Goal: Task Accomplishment & Management: Manage account settings

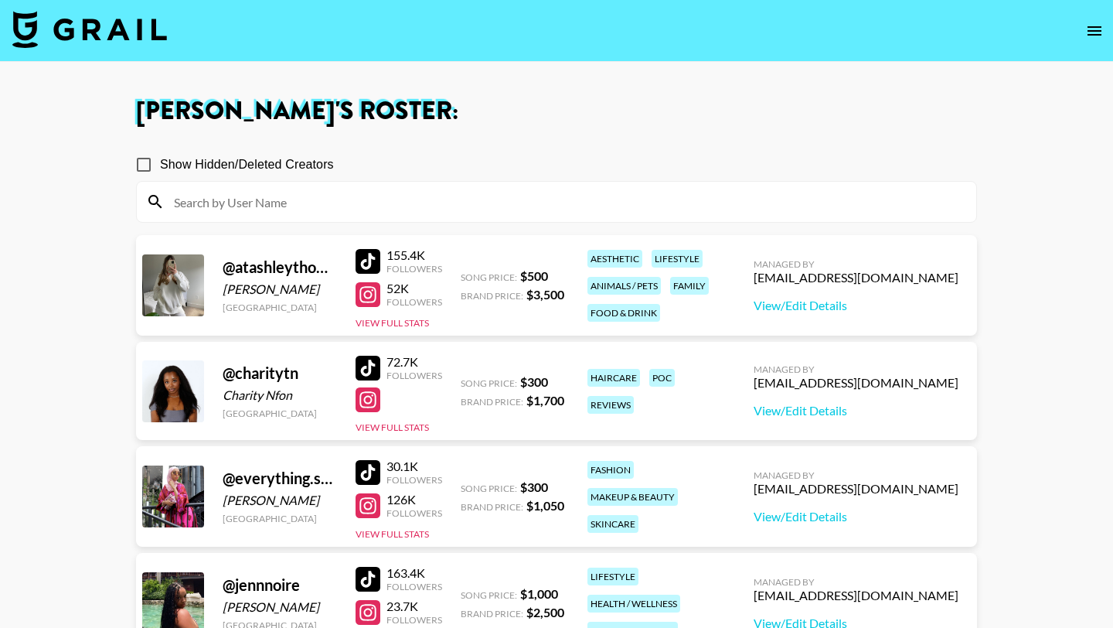
scroll to position [523, 0]
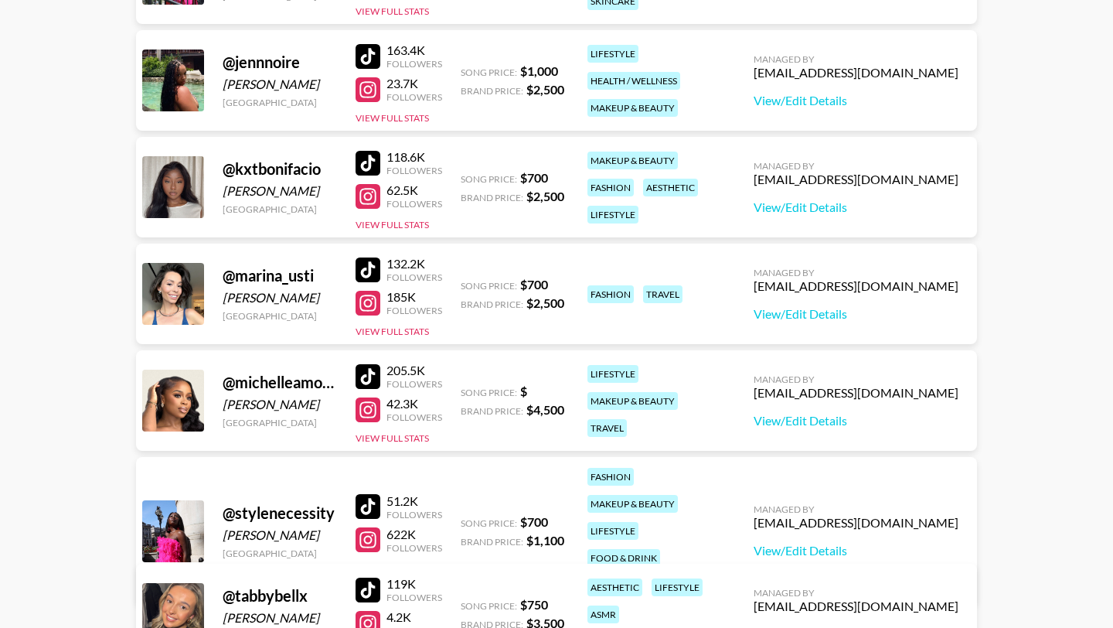
click at [370, 302] on div at bounding box center [368, 303] width 25 height 25
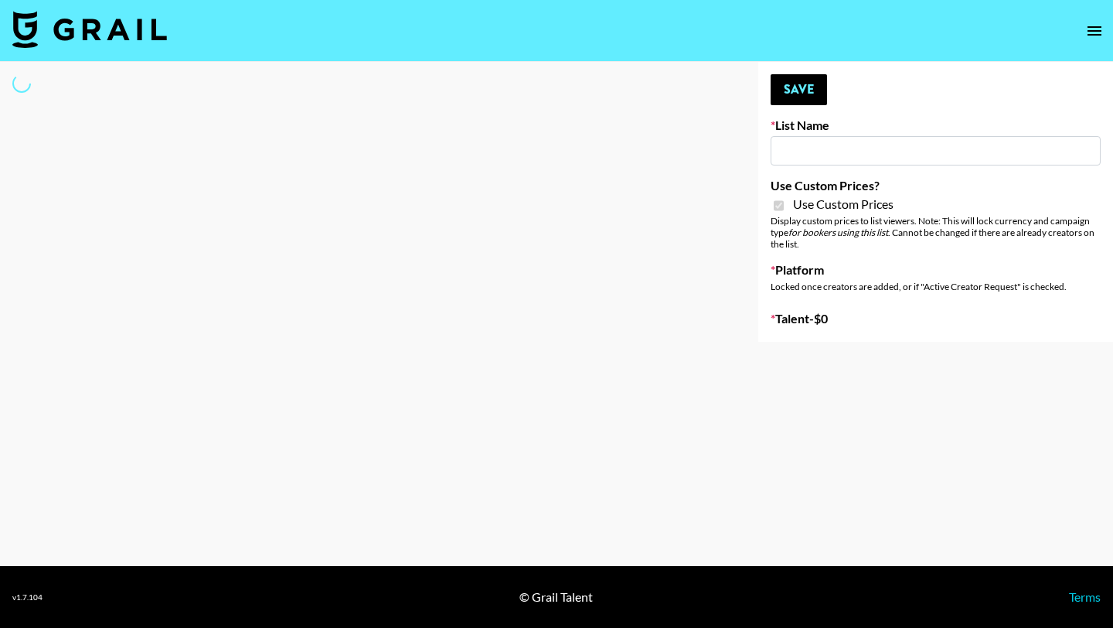
type input "Petlibro ([DATE])"
checkbox input "true"
select select "Brand"
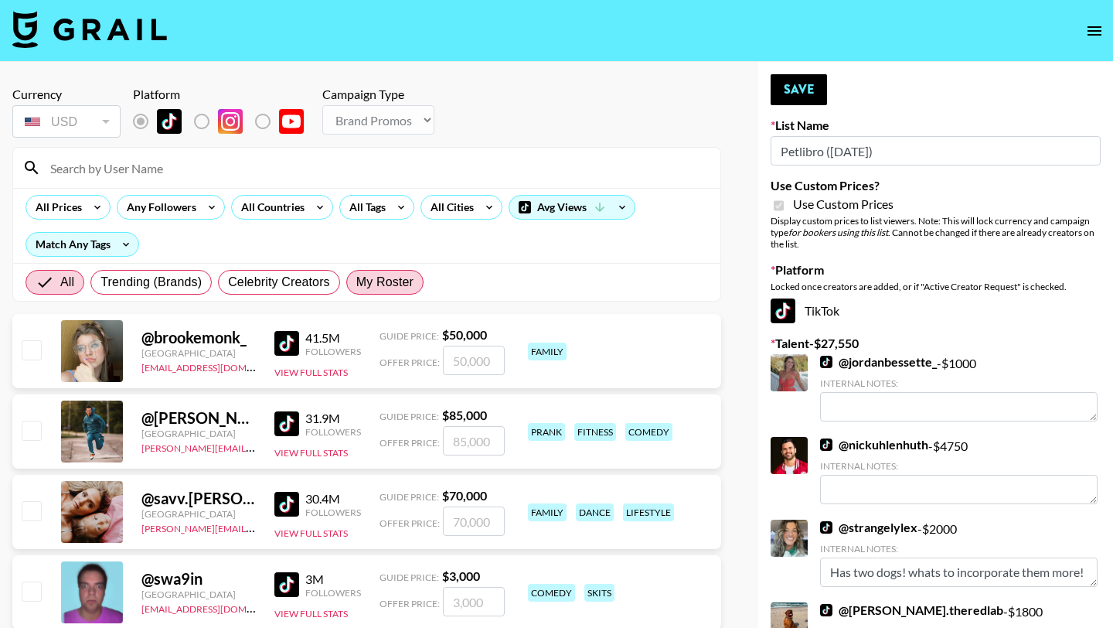
click at [382, 278] on span "My Roster" at bounding box center [384, 282] width 57 height 19
click at [356, 282] on input "My Roster" at bounding box center [356, 282] width 0 height 0
radio input "true"
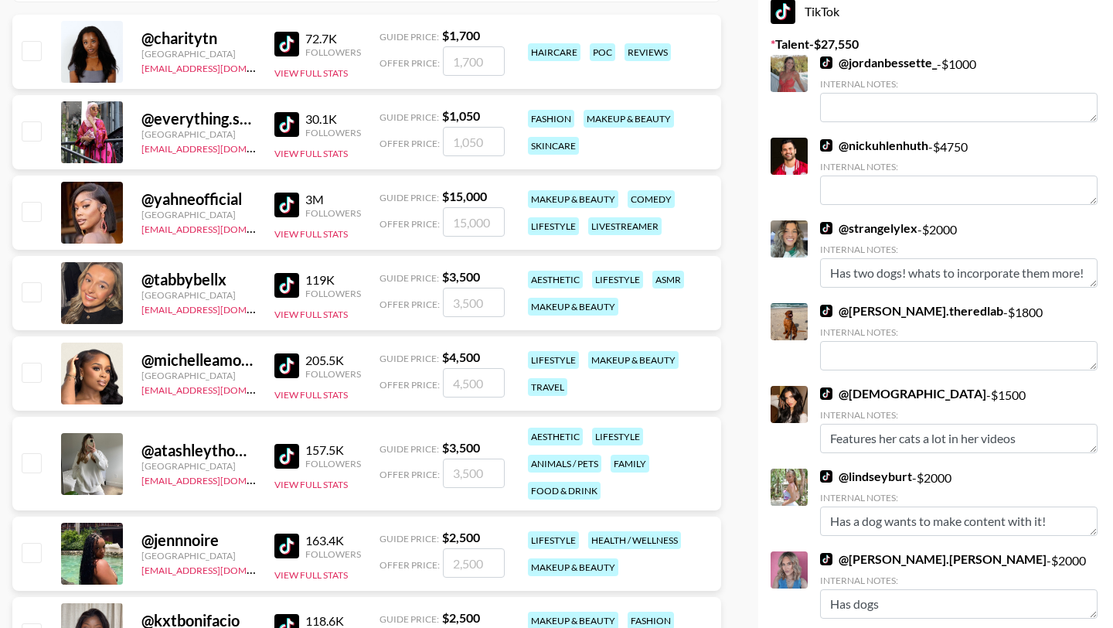
scroll to position [305, 0]
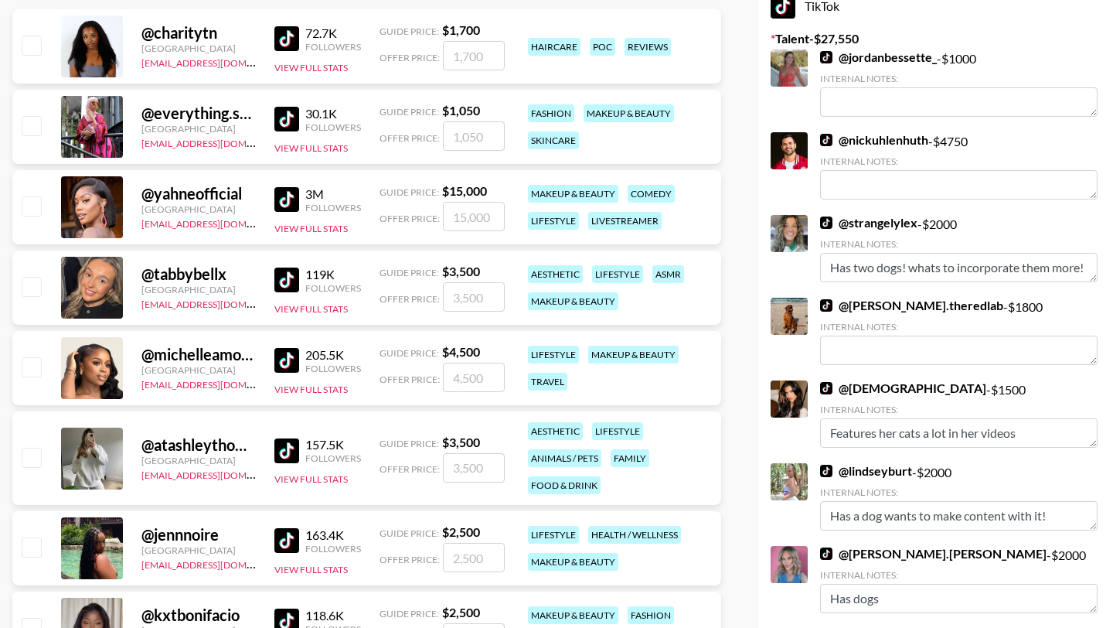
click at [29, 454] on input "checkbox" at bounding box center [31, 457] width 19 height 19
checkbox input "true"
type input "3500"
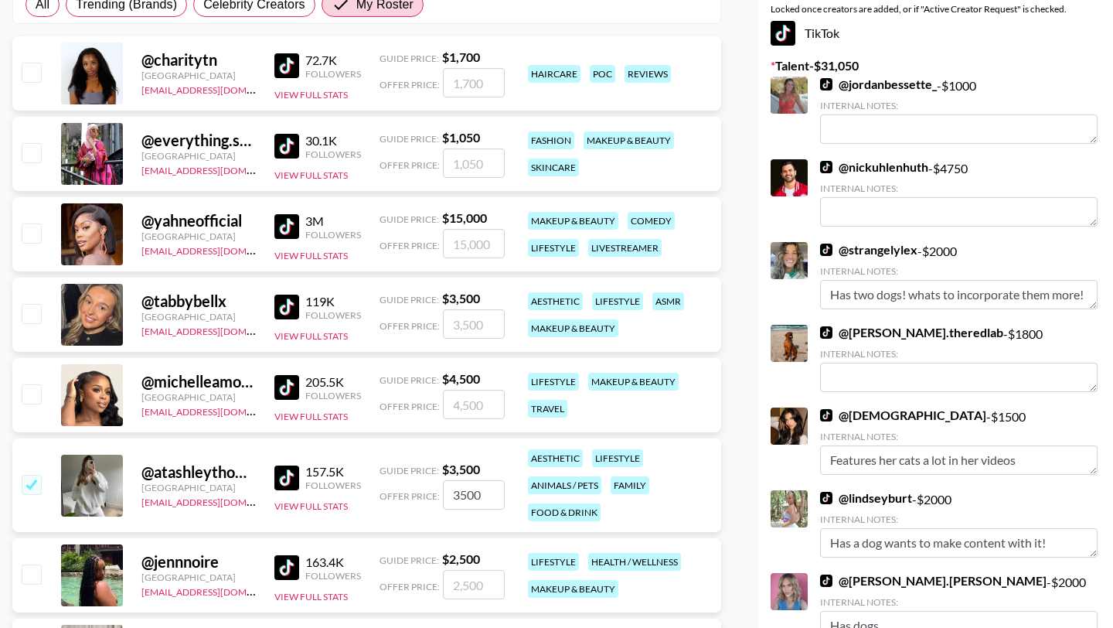
scroll to position [0, 0]
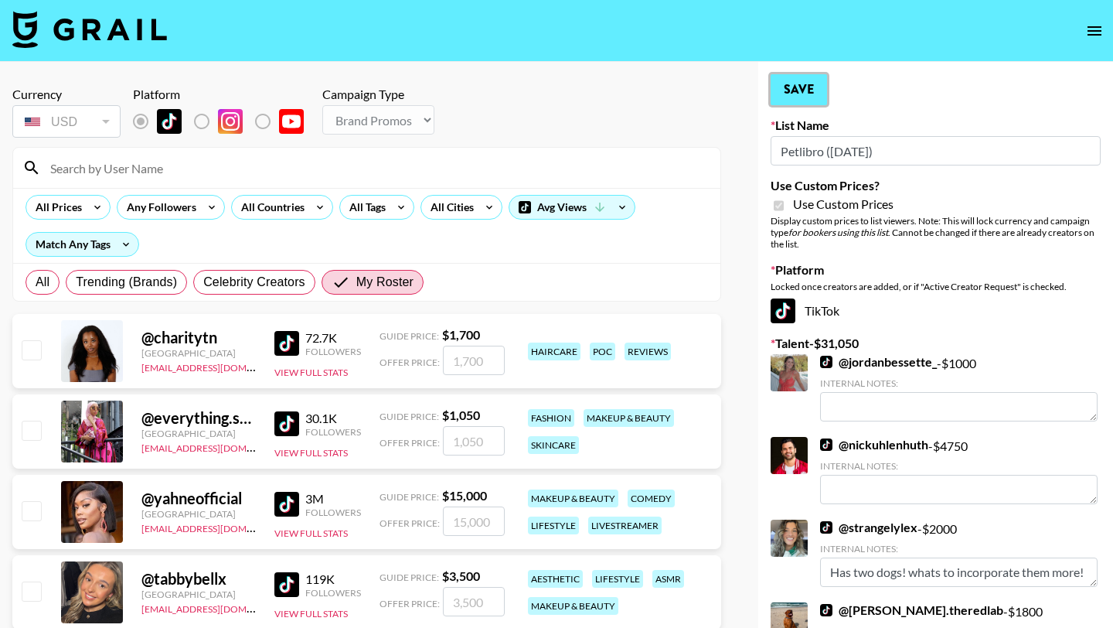
click at [811, 93] on button "Save" at bounding box center [799, 89] width 56 height 31
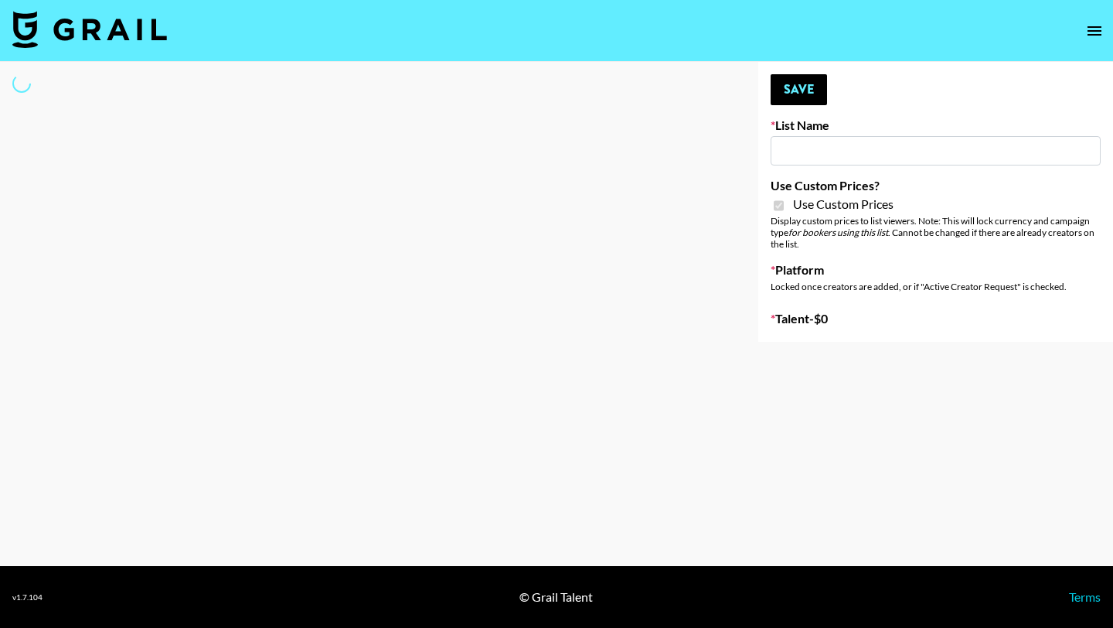
type input "Whiteout Survival (30th Sept)"
checkbox input "true"
select select "Brand"
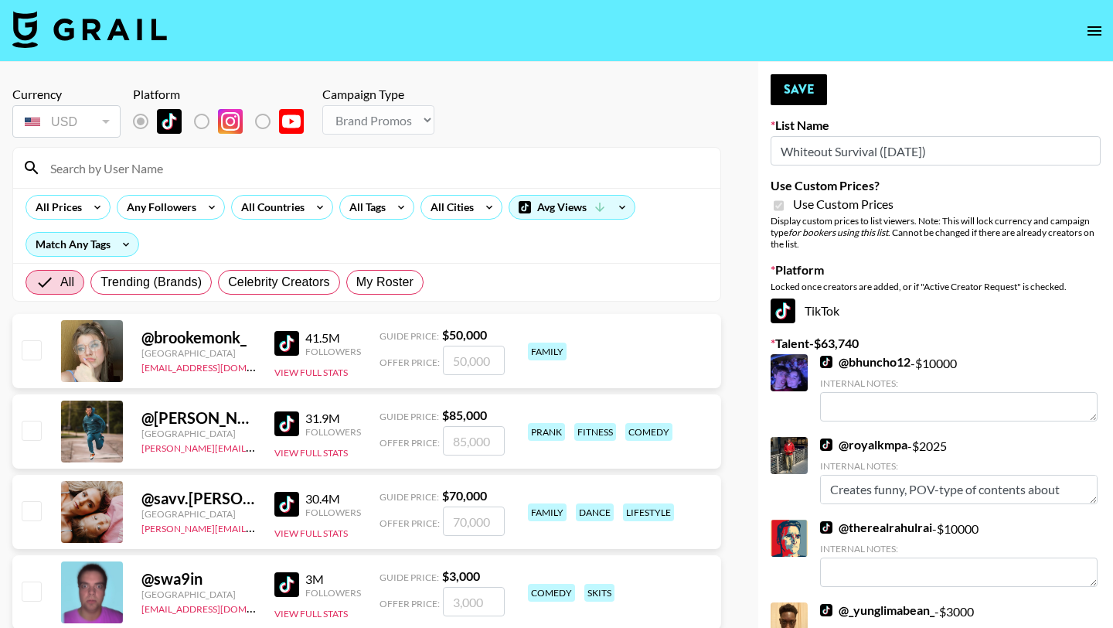
click at [322, 163] on input at bounding box center [376, 167] width 670 height 25
click at [377, 281] on span "My Roster" at bounding box center [384, 282] width 57 height 19
click at [356, 282] on input "My Roster" at bounding box center [356, 282] width 0 height 0
radio input "true"
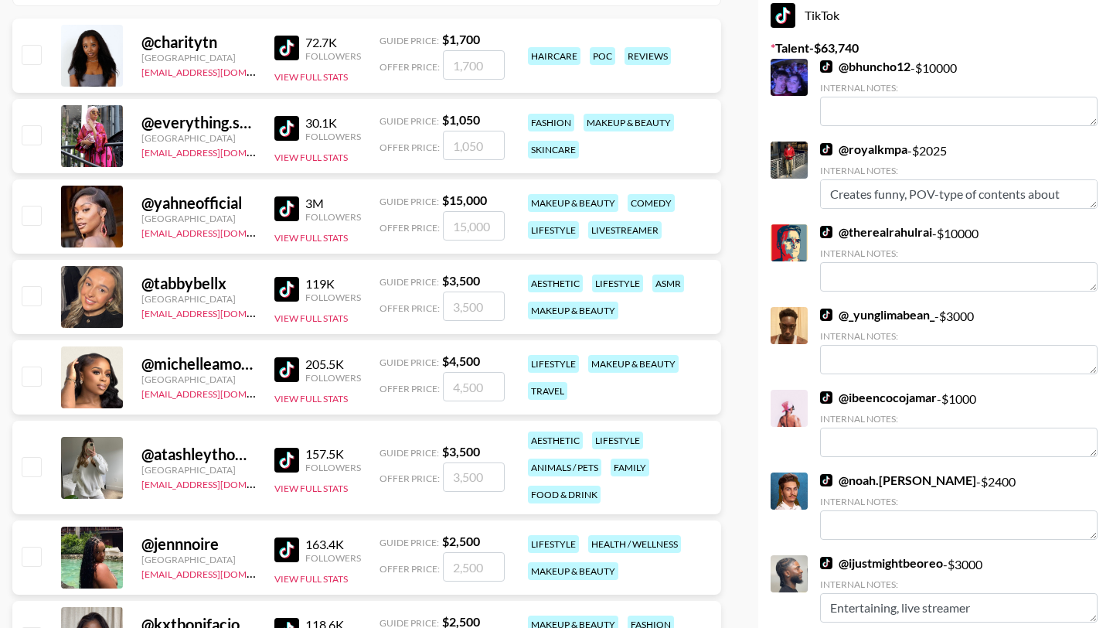
scroll to position [271, 0]
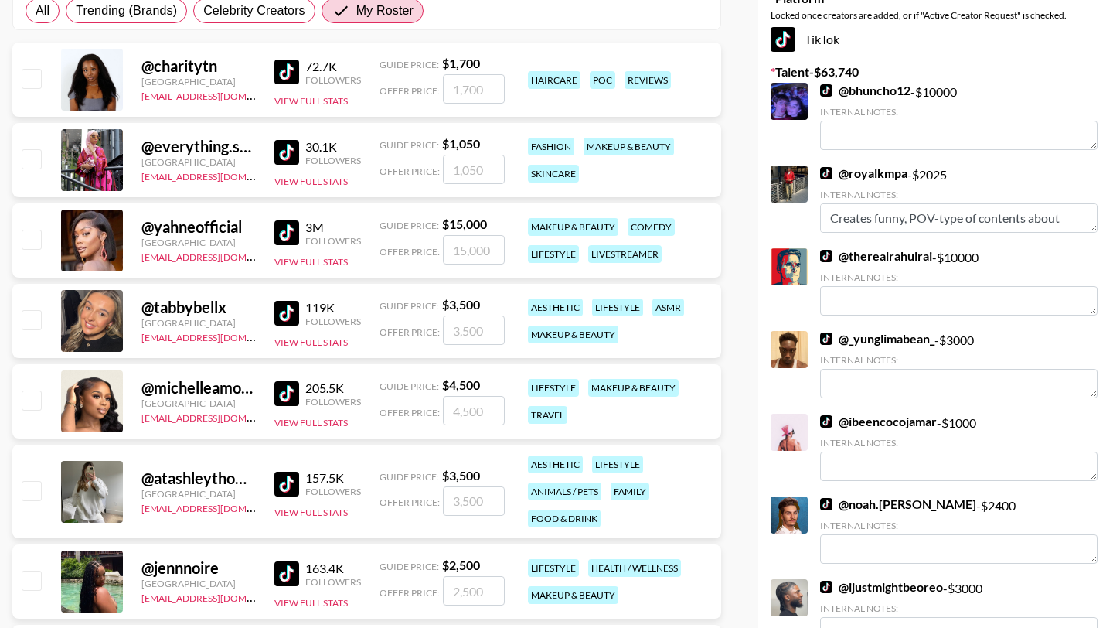
click at [40, 241] on input "checkbox" at bounding box center [31, 239] width 19 height 19
checkbox input "true"
type input "15000"
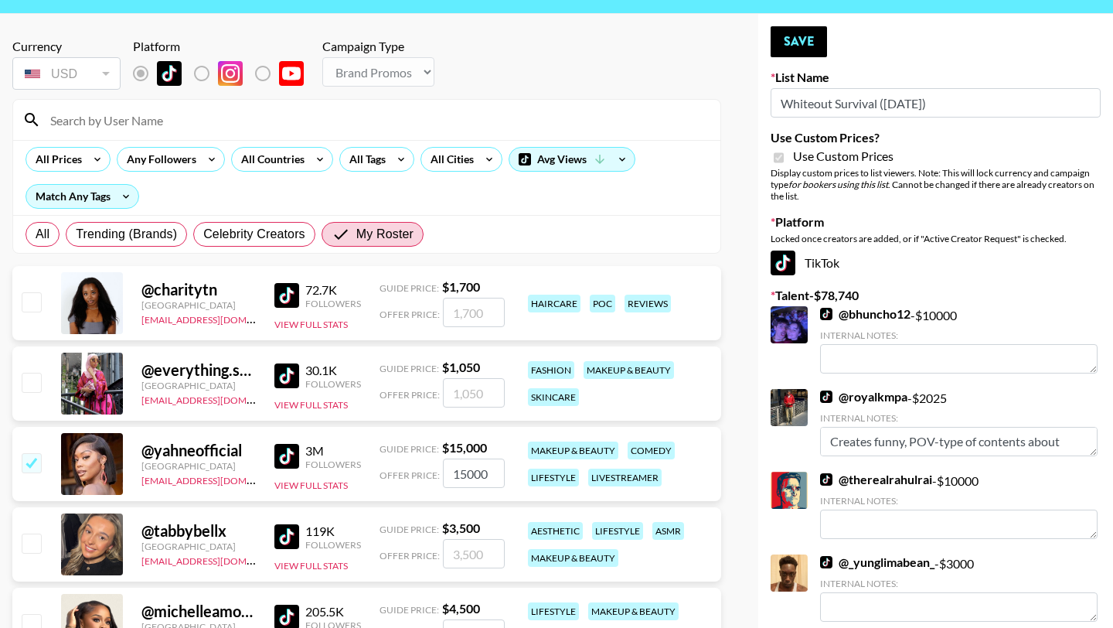
scroll to position [36, 0]
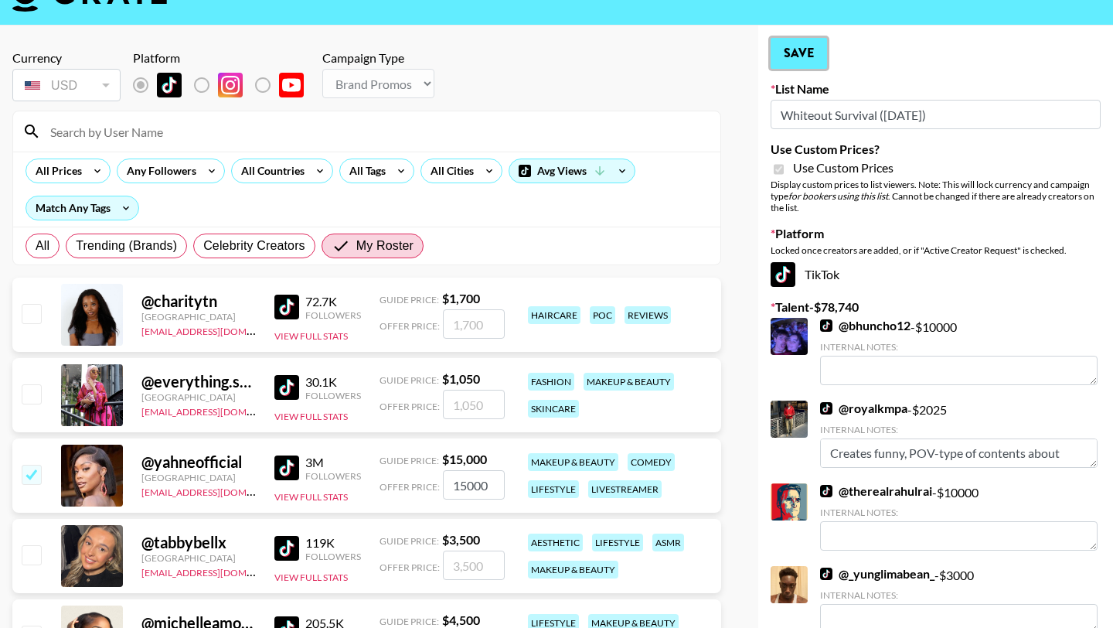
click at [809, 50] on button "Save" at bounding box center [799, 53] width 56 height 31
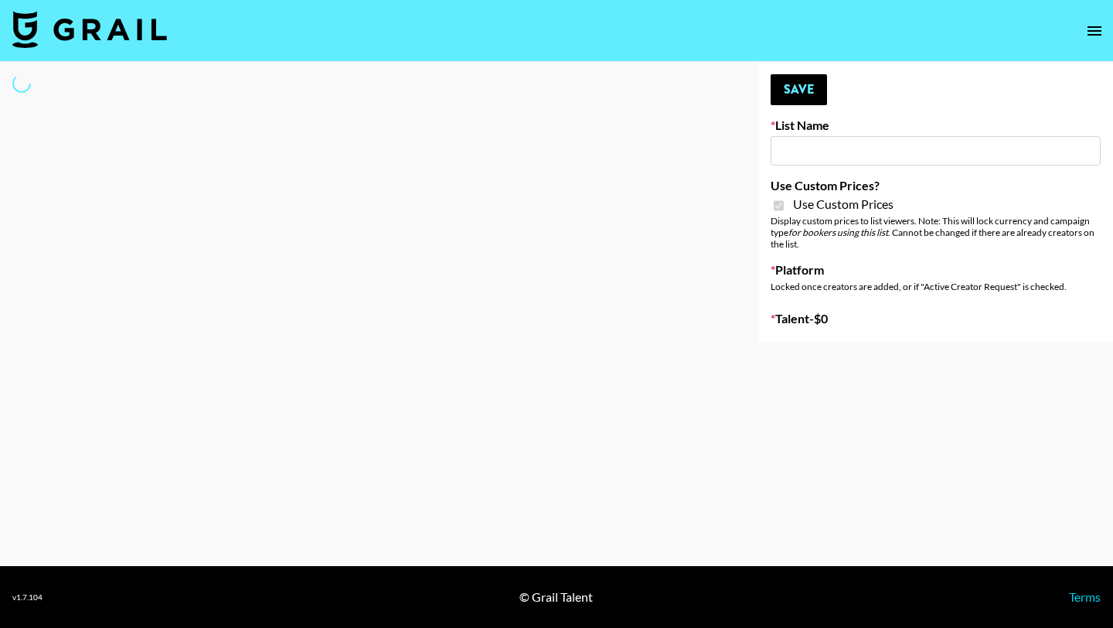
type input "Medical Solutions (30th Sept)"
checkbox input "true"
select select "Brand"
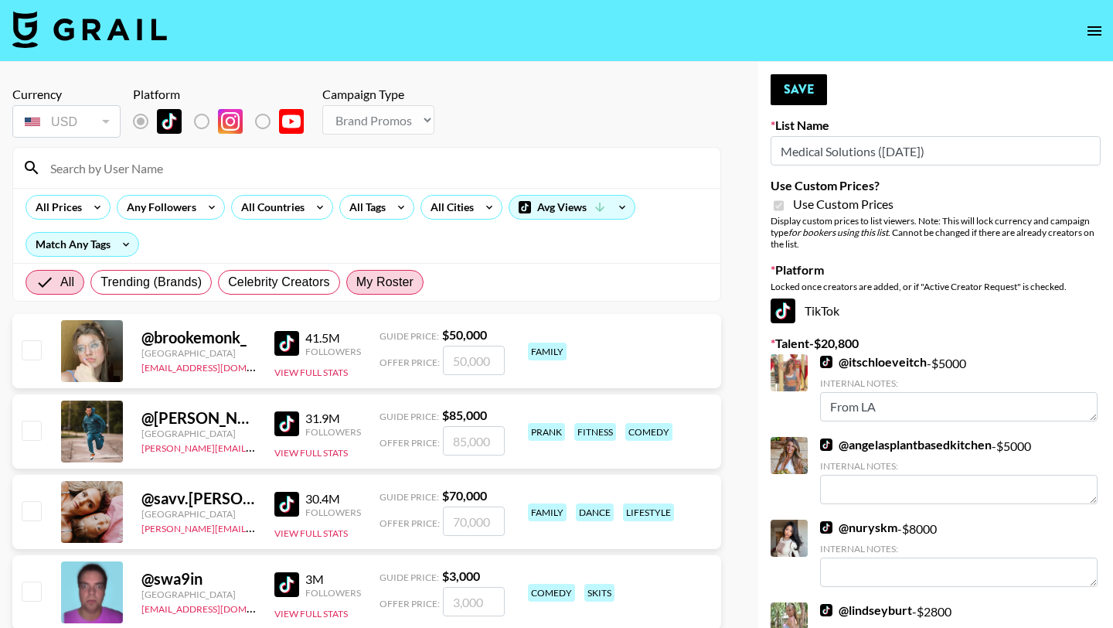
click at [378, 283] on span "My Roster" at bounding box center [384, 282] width 57 height 19
click at [356, 282] on input "My Roster" at bounding box center [356, 282] width 0 height 0
radio input "true"
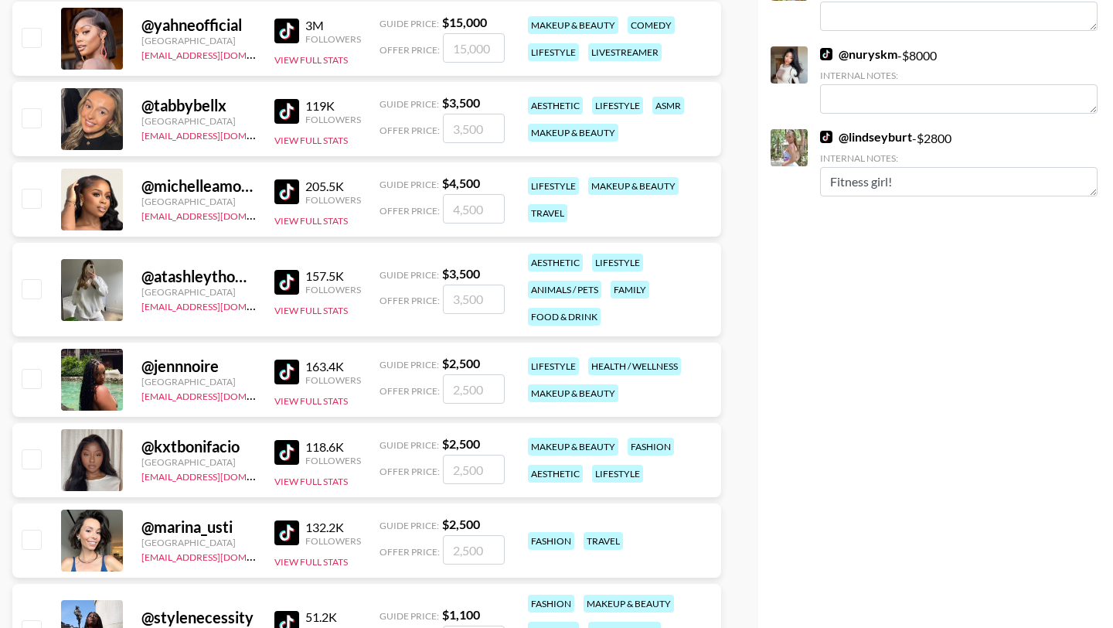
scroll to position [519, 0]
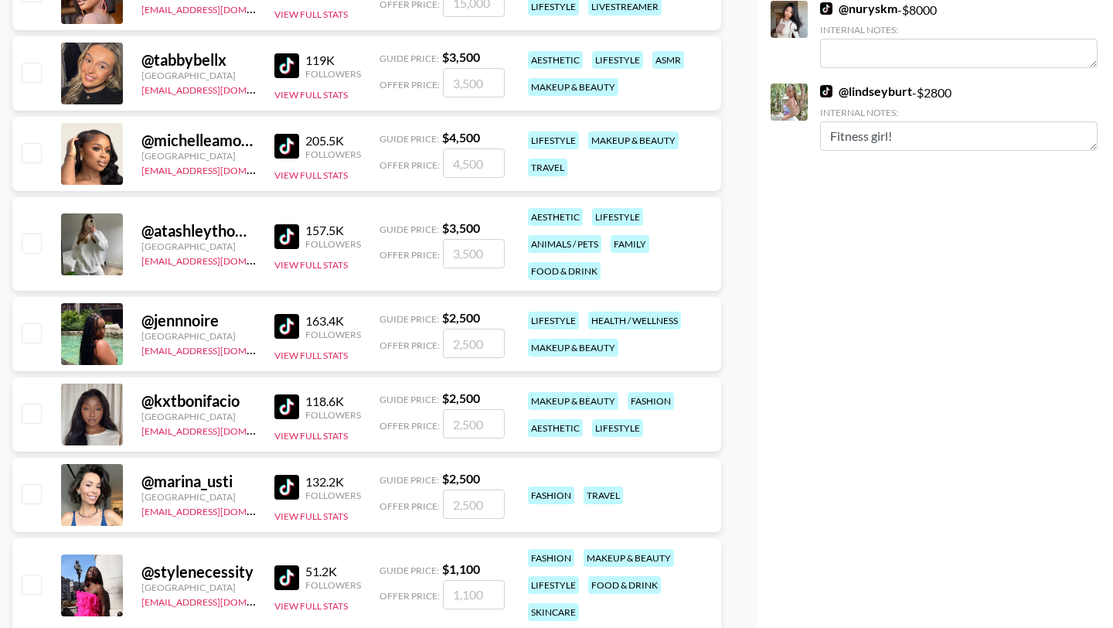
click at [34, 336] on input "checkbox" at bounding box center [31, 332] width 19 height 19
checkbox input "true"
type input "2500"
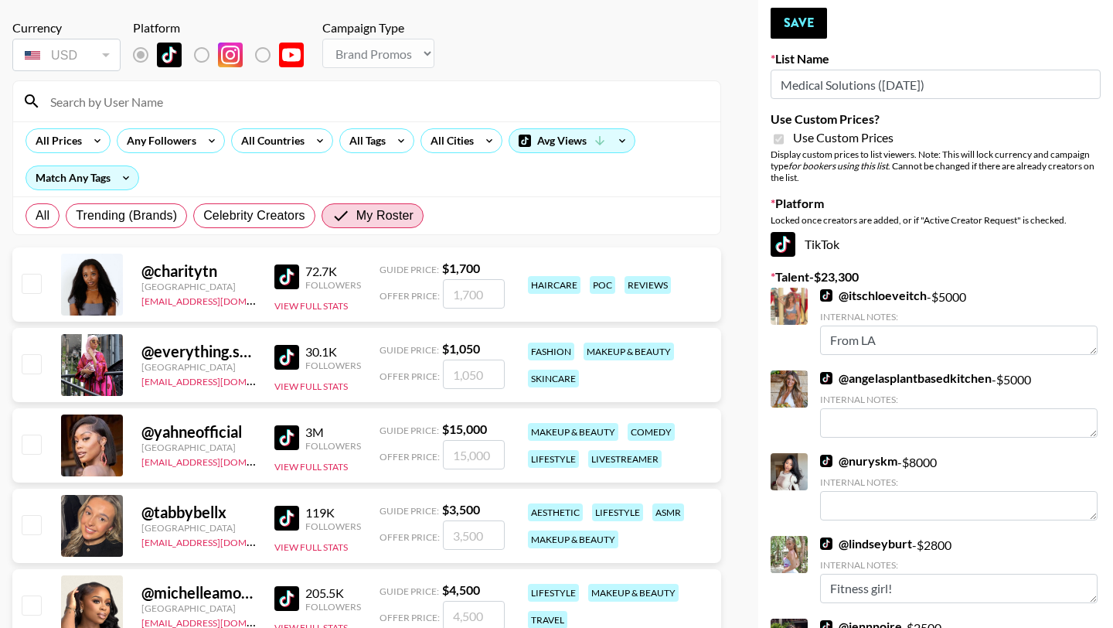
scroll to position [0, 0]
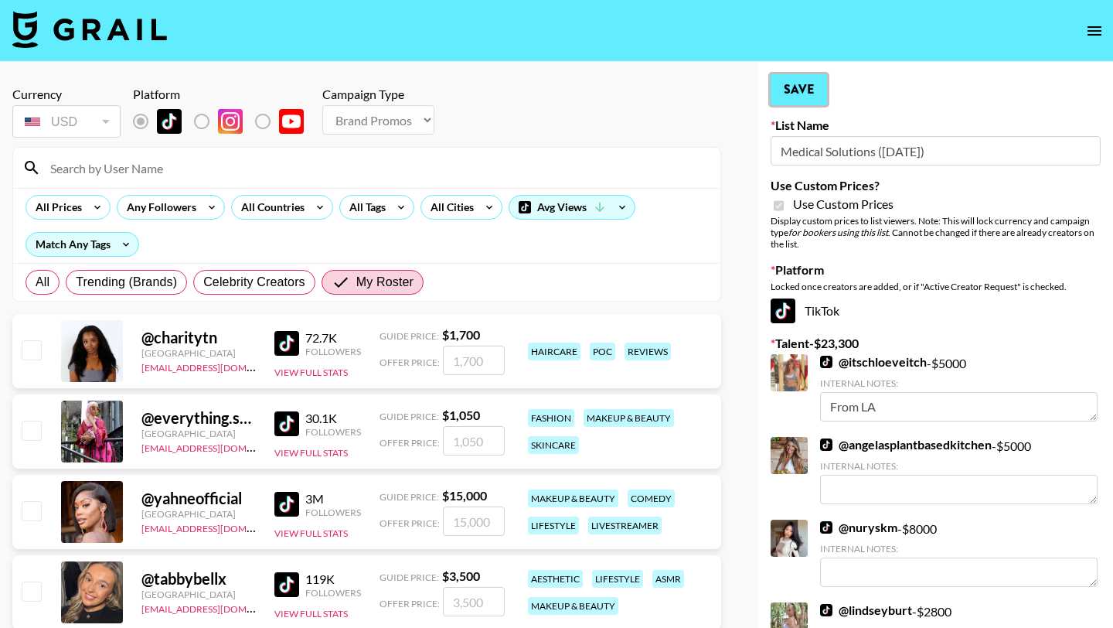
click at [808, 81] on button "Save" at bounding box center [799, 89] width 56 height 31
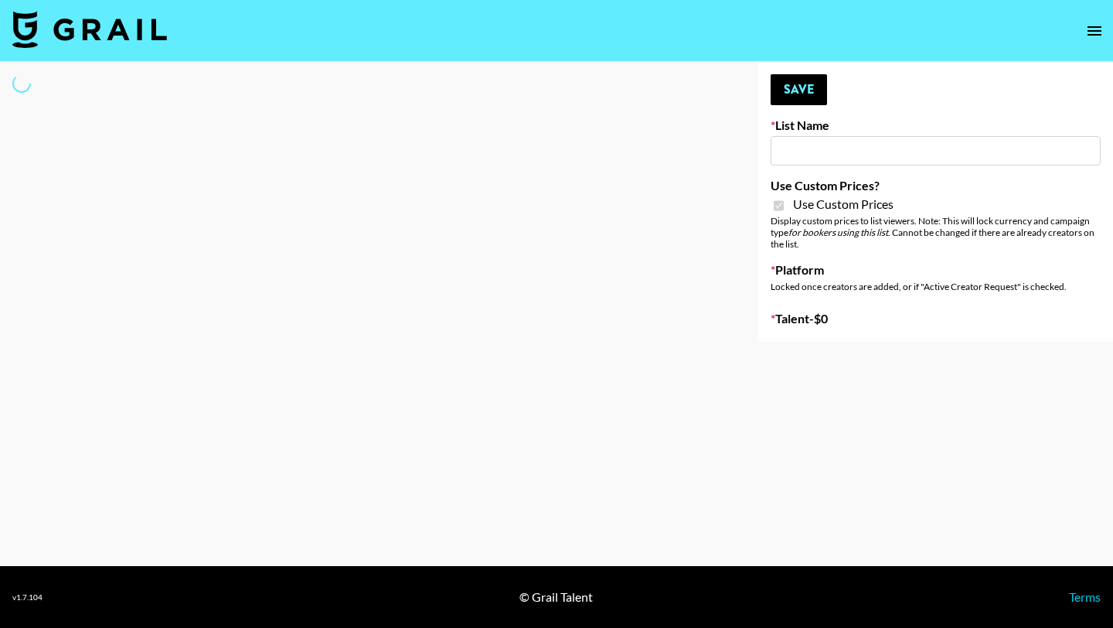
type input "Butcher Box ([DATE])"
checkbox input "true"
select select "Brand"
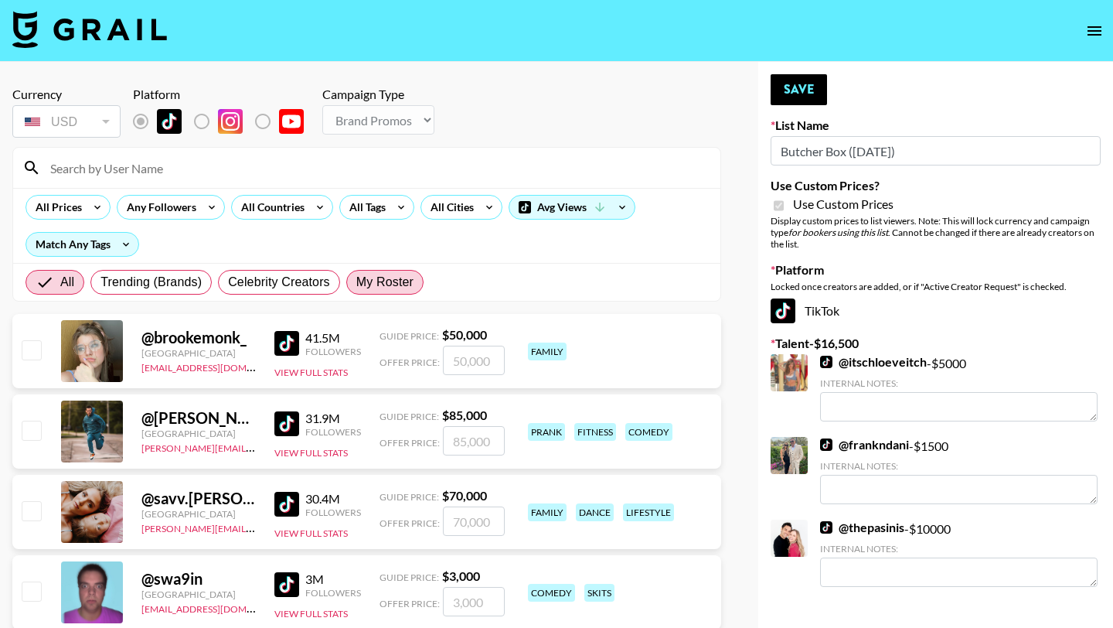
click at [394, 278] on span "My Roster" at bounding box center [384, 282] width 57 height 19
click at [356, 282] on input "My Roster" at bounding box center [356, 282] width 0 height 0
radio input "true"
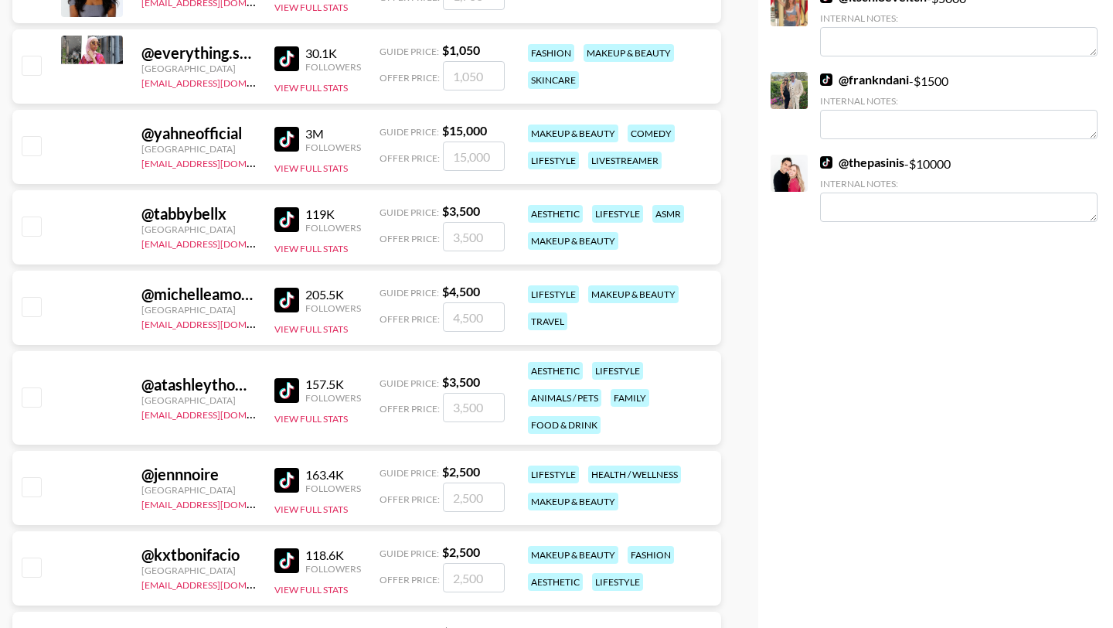
scroll to position [440, 0]
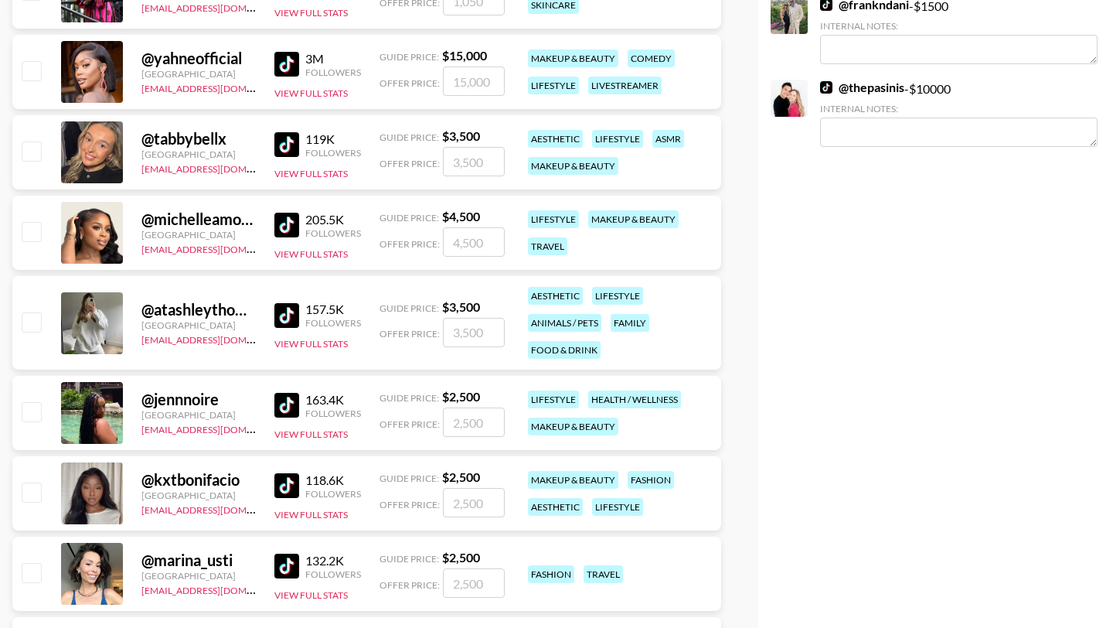
click at [28, 413] on input "checkbox" at bounding box center [31, 411] width 19 height 19
checkbox input "true"
type input "2500"
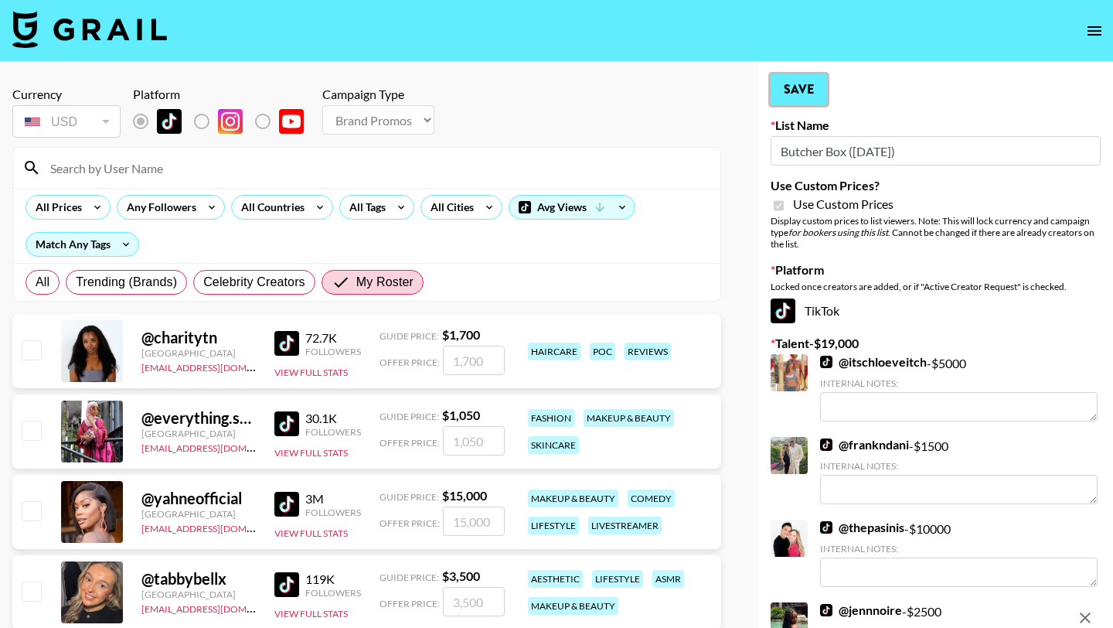
click at [814, 87] on button "Save" at bounding box center [799, 89] width 56 height 31
